Goal: Task Accomplishment & Management: Complete application form

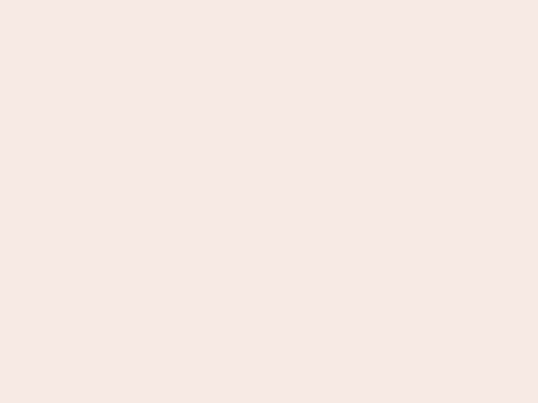
click at [269, 202] on nb-app "Almost there Thank you for registering for Newbook. Your account is under revie…" at bounding box center [269, 201] width 538 height 403
click at [269, 0] on nb-app "Almost there Thank you for registering for Newbook. Your account is under revie…" at bounding box center [269, 201] width 538 height 403
click at [287, 0] on nb-app "Almost there Thank you for registering for Newbook. Your account is under revie…" at bounding box center [269, 201] width 538 height 403
click at [269, 202] on nb-app "Almost there Thank you for registering for Newbook. Your account is under revie…" at bounding box center [269, 201] width 538 height 403
click at [269, 0] on nb-app "Almost there Thank you for registering for Newbook. Your account is under revie…" at bounding box center [269, 201] width 538 height 403
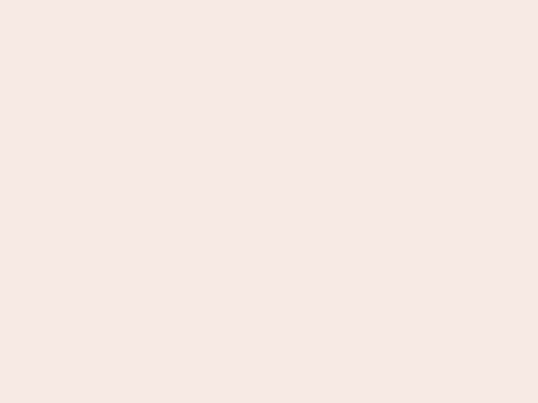
click at [188, 0] on nb-app "Almost there Thank you for registering for Newbook. Your account is under revie…" at bounding box center [269, 201] width 538 height 403
click at [269, 202] on nb-app "Almost there Thank you for registering for Newbook. Your account is under revie…" at bounding box center [269, 201] width 538 height 403
click at [269, 0] on nb-app "Almost there Thank you for registering for Newbook. Your account is under revie…" at bounding box center [269, 201] width 538 height 403
click at [188, 0] on nb-app "Almost there Thank you for registering for Newbook. Your account is under revie…" at bounding box center [269, 201] width 538 height 403
click at [269, 202] on nb-app "Almost there Thank you for registering for Newbook. Your account is under revie…" at bounding box center [269, 201] width 538 height 403
